Goal: Task Accomplishment & Management: Manage account settings

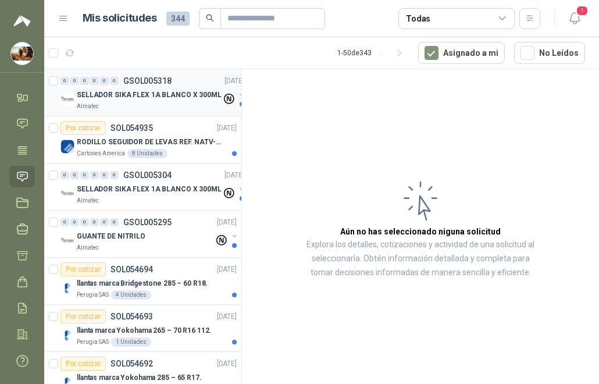
click at [165, 88] on div "SELLADOR SIKA FLEX 1A BLANCO X 300ML" at bounding box center [149, 95] width 145 height 14
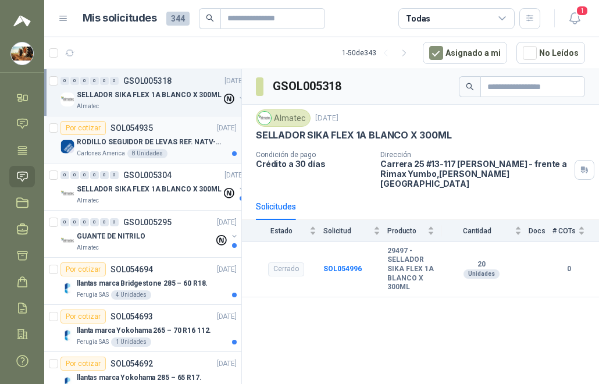
click at [201, 140] on p "RODILLO SEGUIDOR DE LEVAS REF. NATV-17-PPA [PERSON_NAME]" at bounding box center [149, 142] width 145 height 11
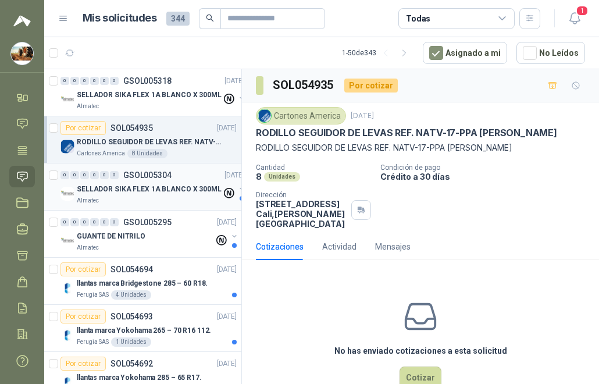
click at [187, 176] on div "0 0 0 0 0 0 GSOL005304 [DATE]" at bounding box center [153, 175] width 186 height 14
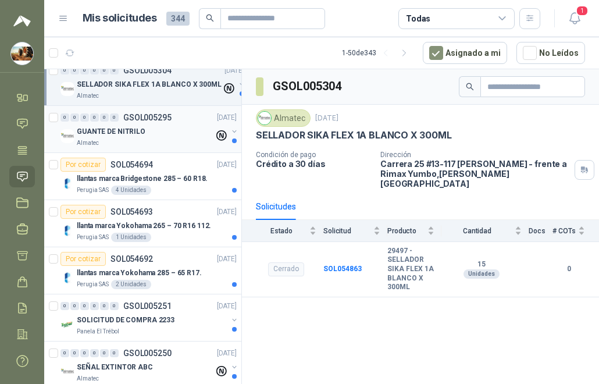
scroll to position [116, 0]
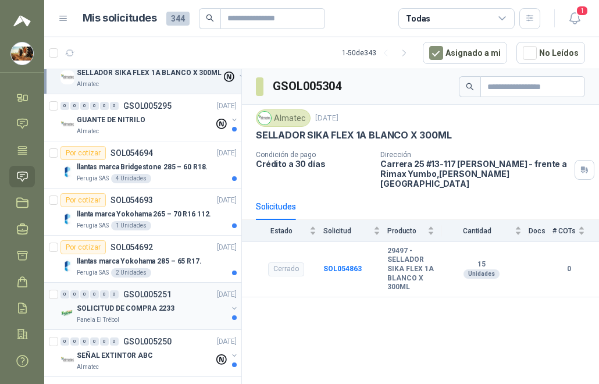
click at [186, 310] on div "SOLICITUD DE COMPRA 2233" at bounding box center [152, 308] width 151 height 14
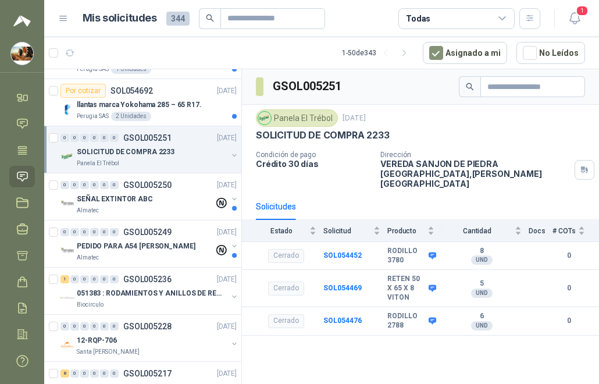
scroll to position [291, 0]
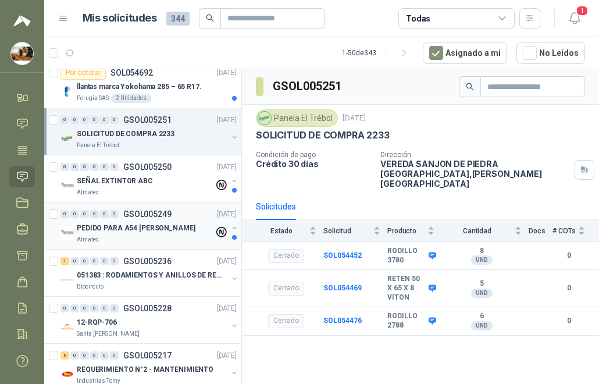
click at [170, 227] on p "PEDIDO PARA A54 [PERSON_NAME]" at bounding box center [136, 228] width 119 height 11
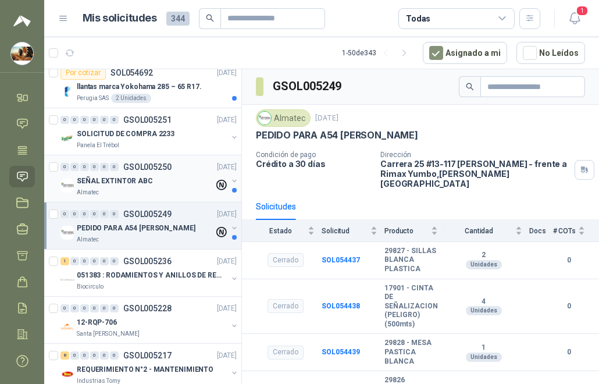
click at [178, 175] on div "SEÑAL EXTINTOR ABC" at bounding box center [145, 181] width 137 height 14
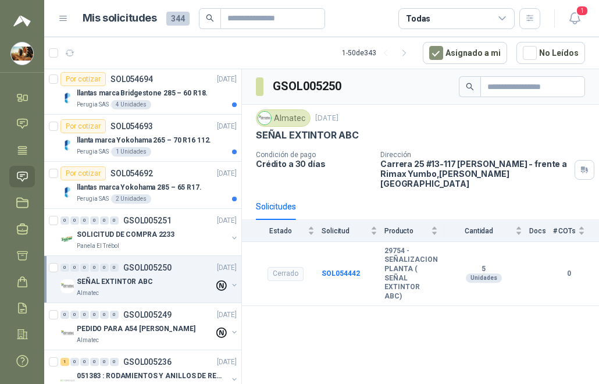
scroll to position [174, 0]
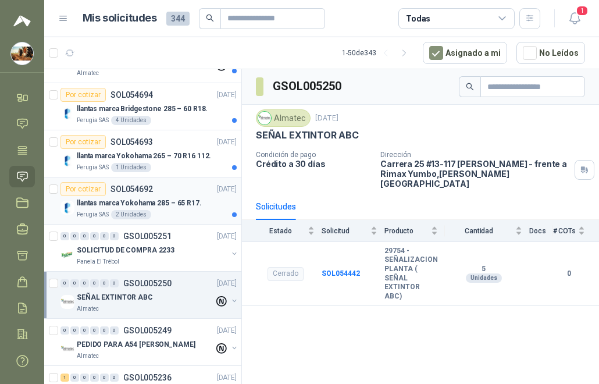
click at [189, 210] on div "Perugia SAS 2 Unidades" at bounding box center [157, 214] width 160 height 9
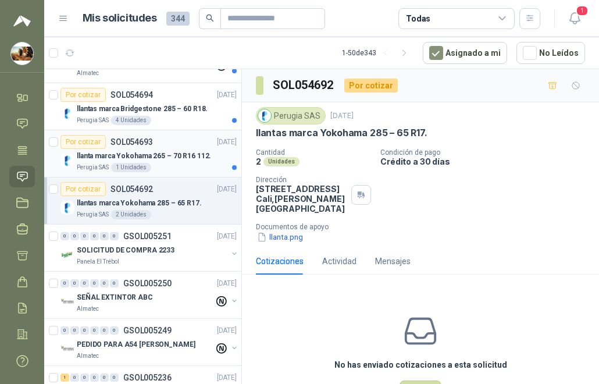
click at [208, 160] on div "llanta marca Yokohama 265 – 70 R16 112." at bounding box center [157, 156] width 160 height 14
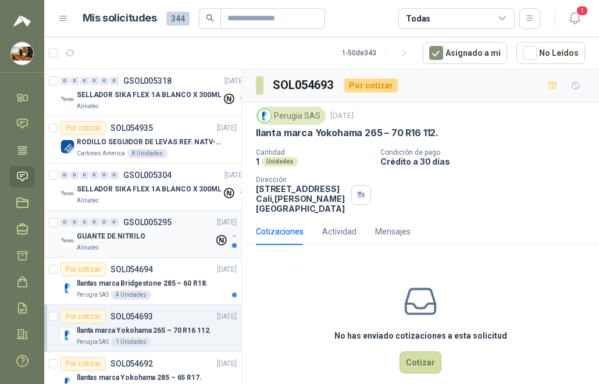
click at [192, 256] on div "0 0 0 0 0 0 GSOL005295 [DATE] GUANTE DE NITRILO Almatec" at bounding box center [142, 233] width 197 height 47
click at [180, 283] on p "llantas marca Bridgestone 285 – 60 R18." at bounding box center [142, 283] width 131 height 11
